Goal: Navigation & Orientation: Find specific page/section

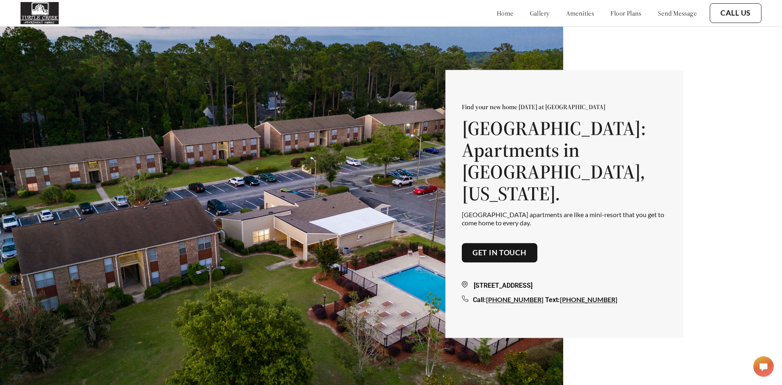
click at [530, 16] on link "gallery" at bounding box center [540, 13] width 20 height 8
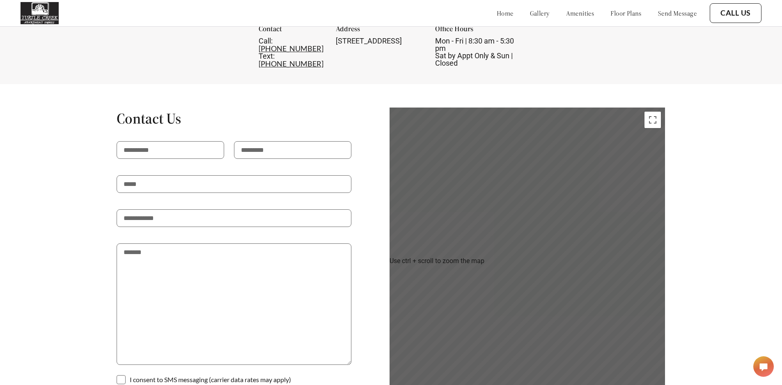
scroll to position [1395, 0]
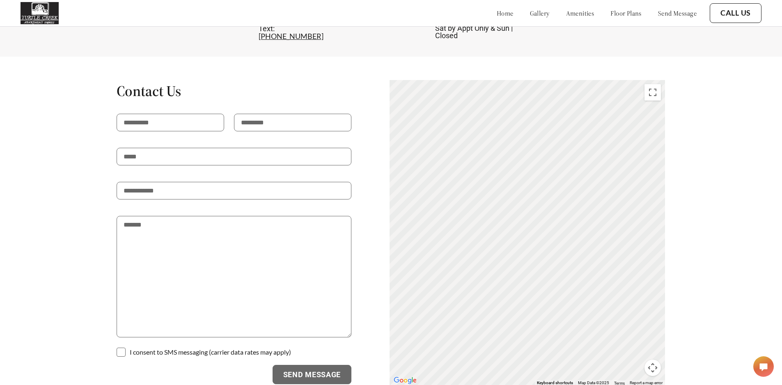
click at [522, 179] on div "To activate drag with keyboard, press Alt + Enter. Once in keyboard drag state,…" at bounding box center [527, 233] width 275 height 306
click at [515, 172] on div "To activate drag with keyboard, press Alt + Enter. Once in keyboard drag state,…" at bounding box center [527, 233] width 275 height 306
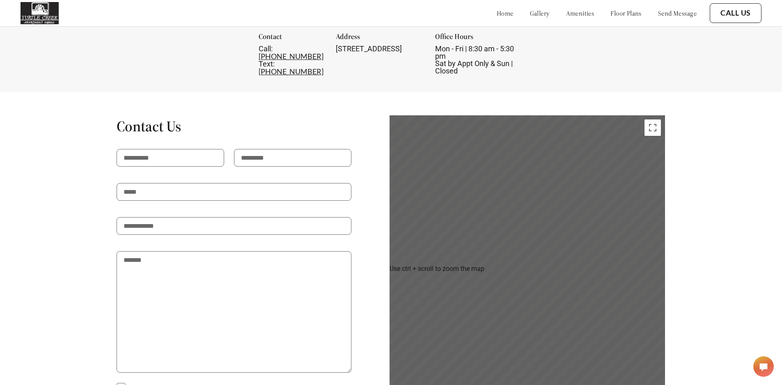
scroll to position [1354, 0]
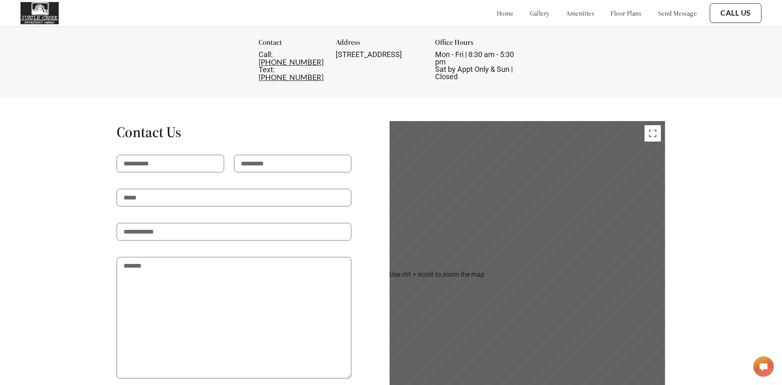
click at [517, 192] on div "To activate drag with keyboard, press Alt + Enter. Once in keyboard drag state,…" at bounding box center [527, 274] width 275 height 306
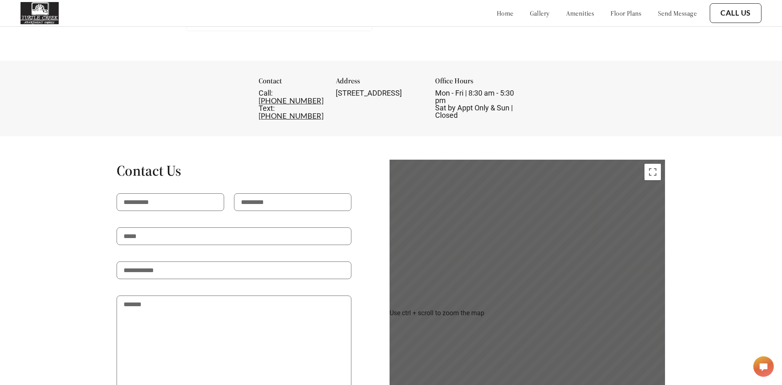
scroll to position [1395, 0]
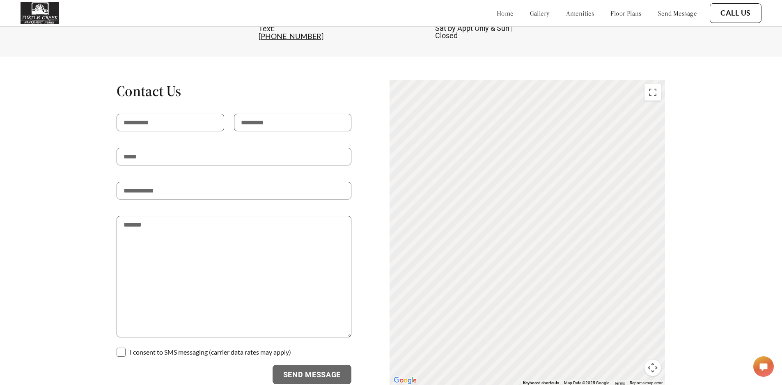
click at [530, 16] on link "gallery" at bounding box center [540, 13] width 20 height 8
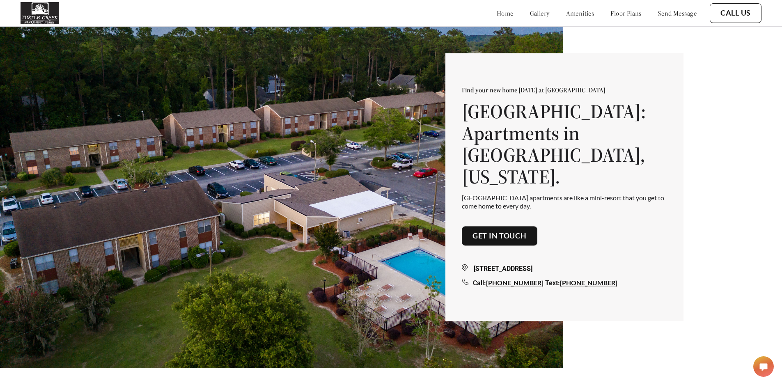
scroll to position [0, 0]
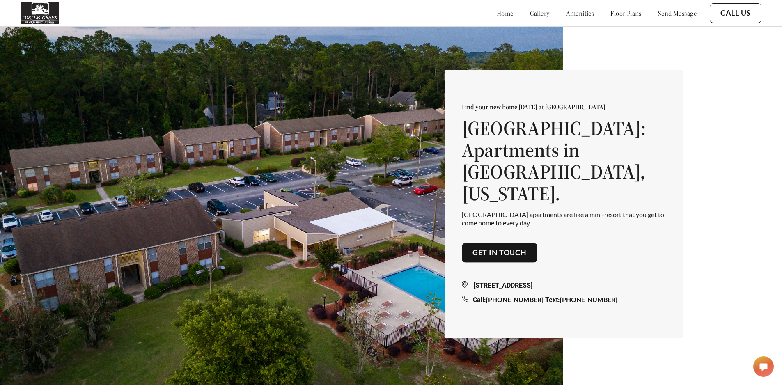
click at [574, 16] on link "amenities" at bounding box center [580, 13] width 28 height 8
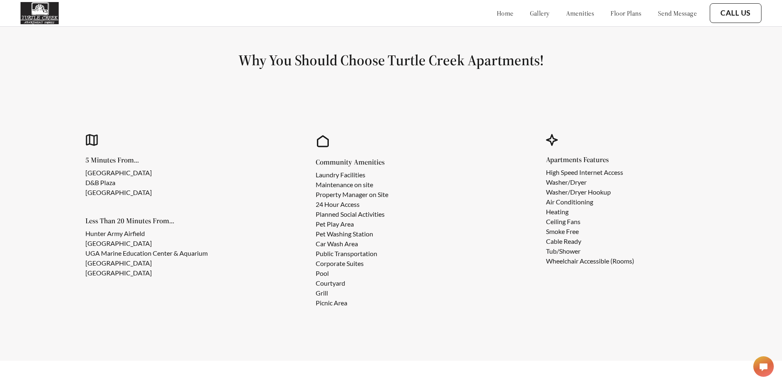
scroll to position [757, 0]
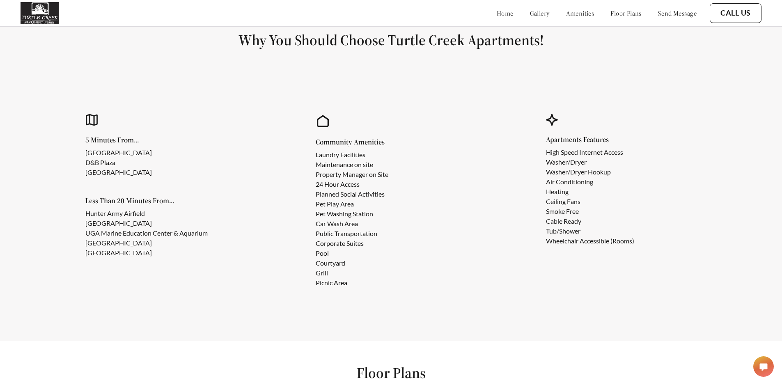
click at [614, 11] on link "floor plans" at bounding box center [626, 13] width 31 height 8
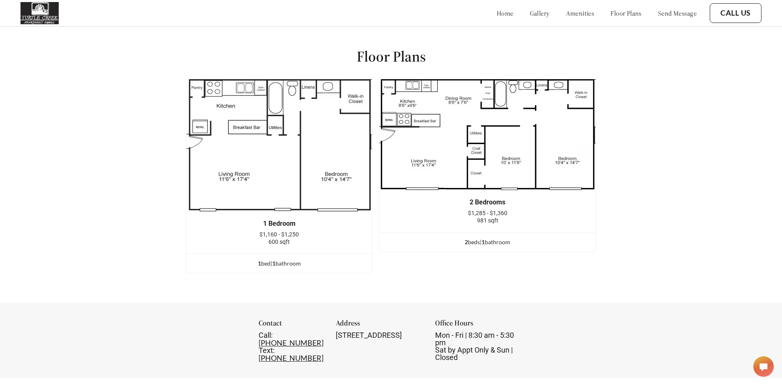
scroll to position [1104, 0]
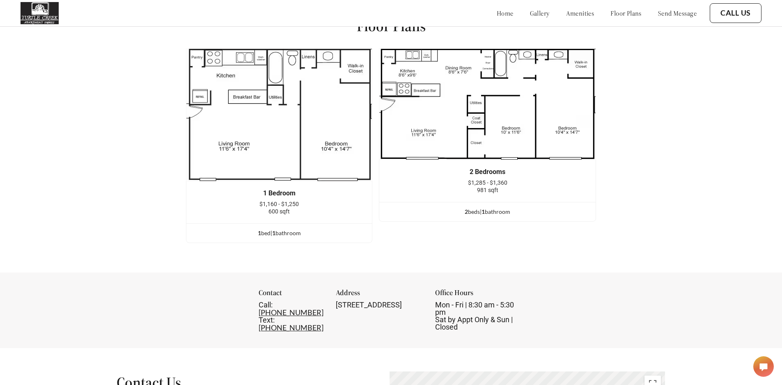
click at [497, 14] on link "home" at bounding box center [505, 13] width 17 height 8
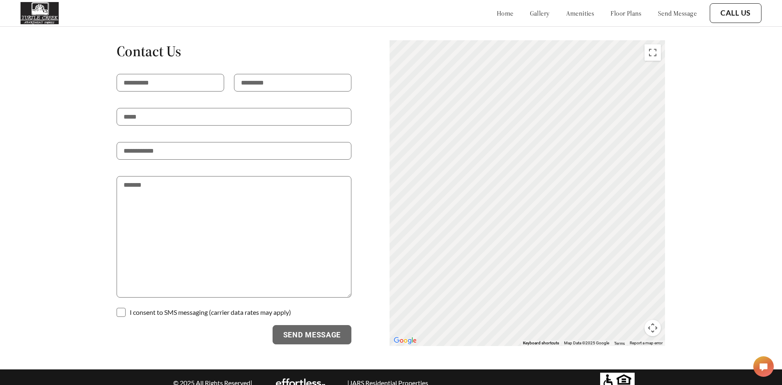
scroll to position [1436, 0]
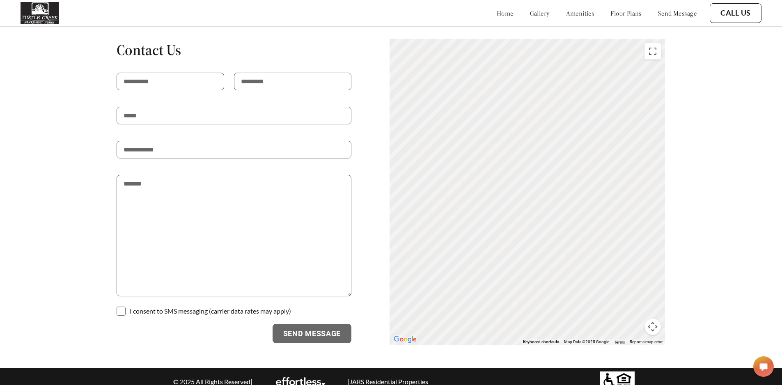
click at [542, 244] on gmp-advanced-marker "1" at bounding box center [542, 244] width 0 height 0
click at [657, 319] on button "Map camera controls" at bounding box center [653, 327] width 16 height 16
click at [639, 319] on button "Zoom out" at bounding box center [632, 327] width 16 height 16
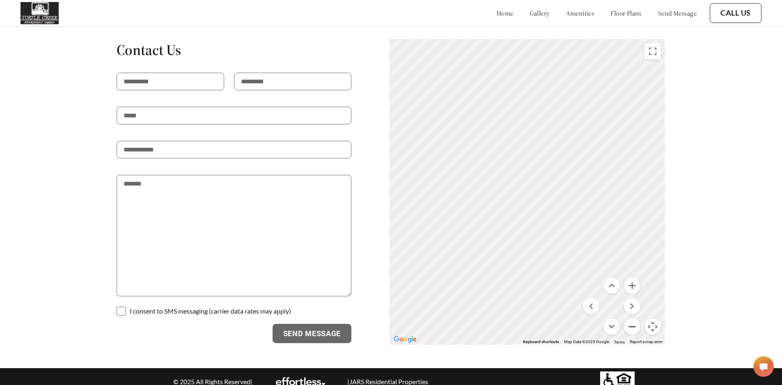
click at [639, 319] on button "Zoom out" at bounding box center [632, 327] width 16 height 16
